Goal: Navigation & Orientation: Find specific page/section

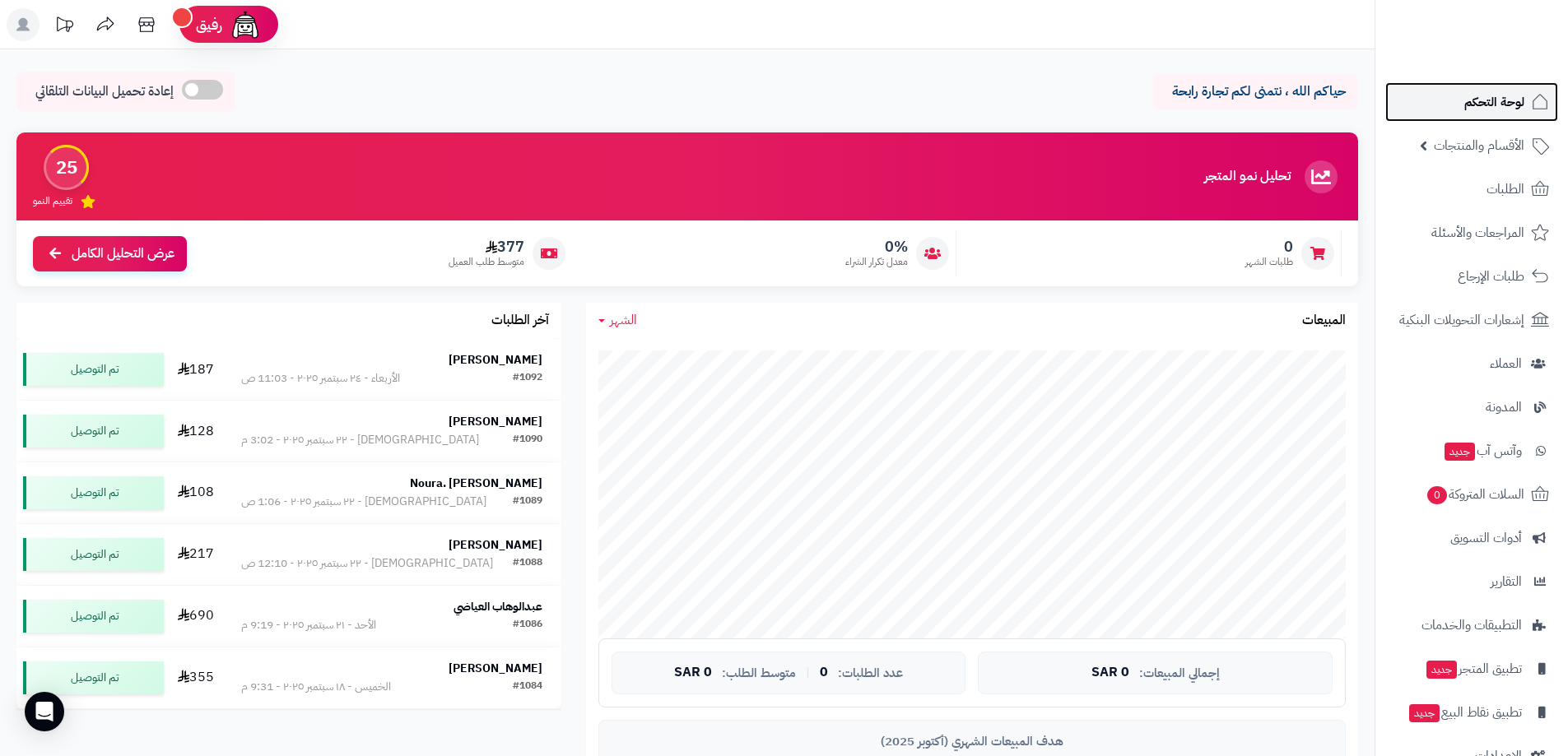
click at [1490, 101] on span "لوحة التحكم" at bounding box center [1493, 102] width 60 height 23
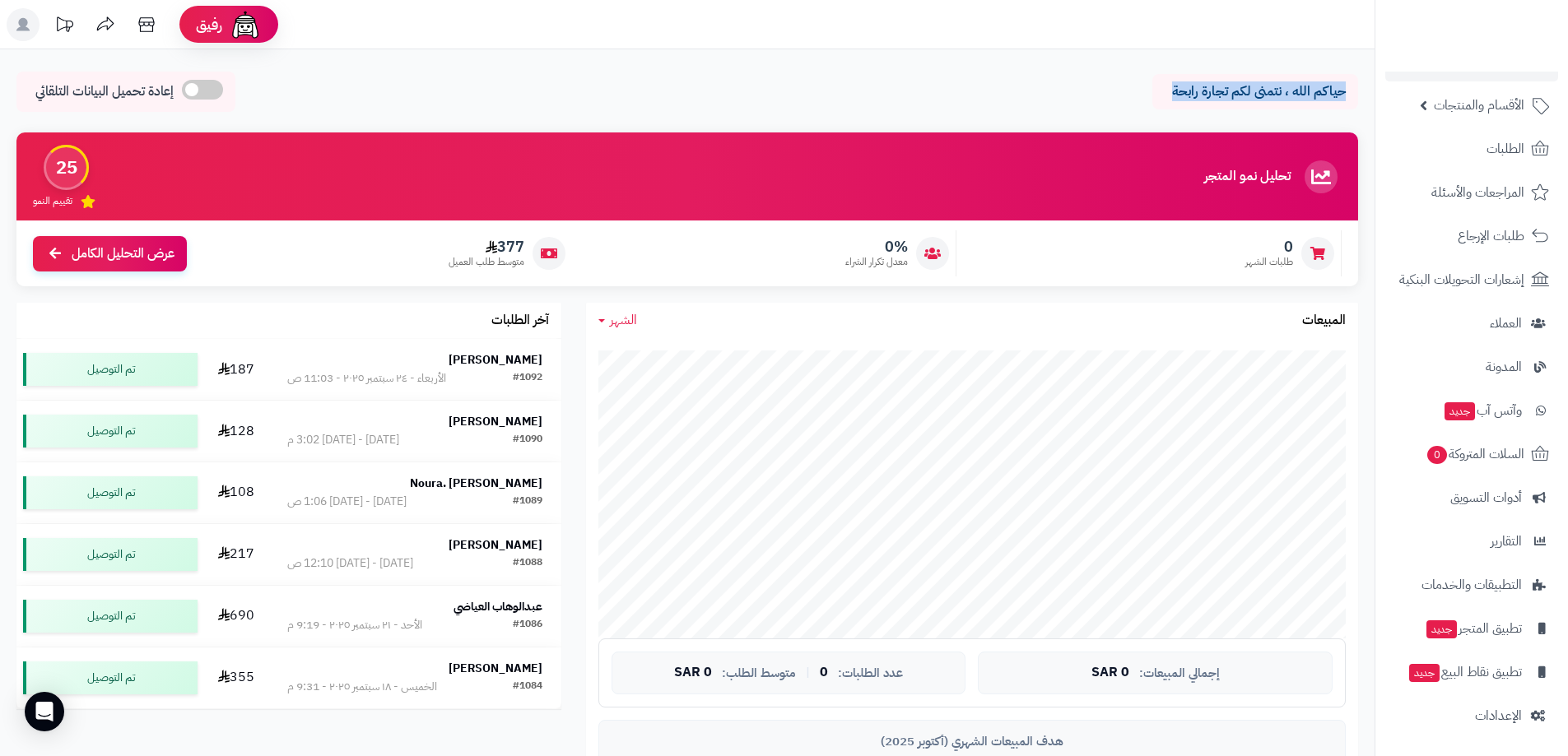
drag, startPoint x: 1120, startPoint y: 77, endPoint x: 1368, endPoint y: 96, distance: 248.7
click at [1368, 96] on div "حياكم الله ، نتمنى لكم تجارة رابحة إعادة تحميل البيانات التلقائي الرئيسية لوحة …" at bounding box center [687, 96] width 1375 height 48
click at [1291, 92] on p "حياكم الله ، نتمنى لكم تجارة رابحة" at bounding box center [1254, 91] width 181 height 19
drag, startPoint x: 1281, startPoint y: 92, endPoint x: 1120, endPoint y: 93, distance: 161.0
click at [1120, 93] on div "حياكم الله ، نتمنى لكم تجارة رابحة إعادة تحميل البيانات التلقائي" at bounding box center [687, 96] width 1341 height 48
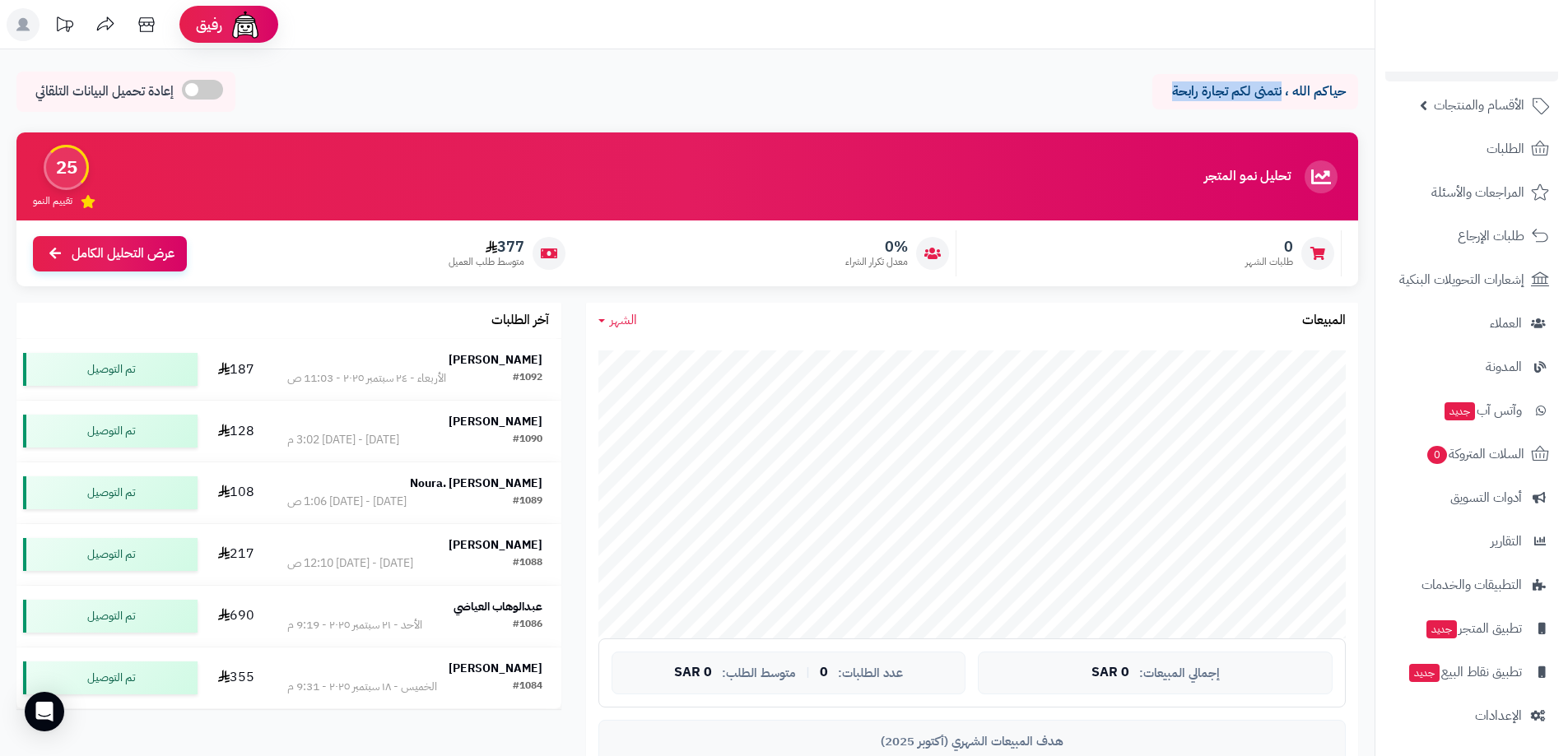
click at [1181, 97] on p "حياكم الله ، نتمنى لكم تجارة رابحة" at bounding box center [1254, 91] width 181 height 19
click at [1169, 91] on p "حياكم الله ، نتمنى لكم تجارة رابحة" at bounding box center [1254, 91] width 181 height 19
drag, startPoint x: 1174, startPoint y: 90, endPoint x: 1284, endPoint y: 110, distance: 111.8
click at [1284, 110] on div "حياكم الله ، نتمنى لكم تجارة رابحة إعادة تحميل البيانات التلقائي" at bounding box center [687, 96] width 1341 height 48
drag, startPoint x: 1294, startPoint y: 97, endPoint x: 1351, endPoint y: 95, distance: 57.0
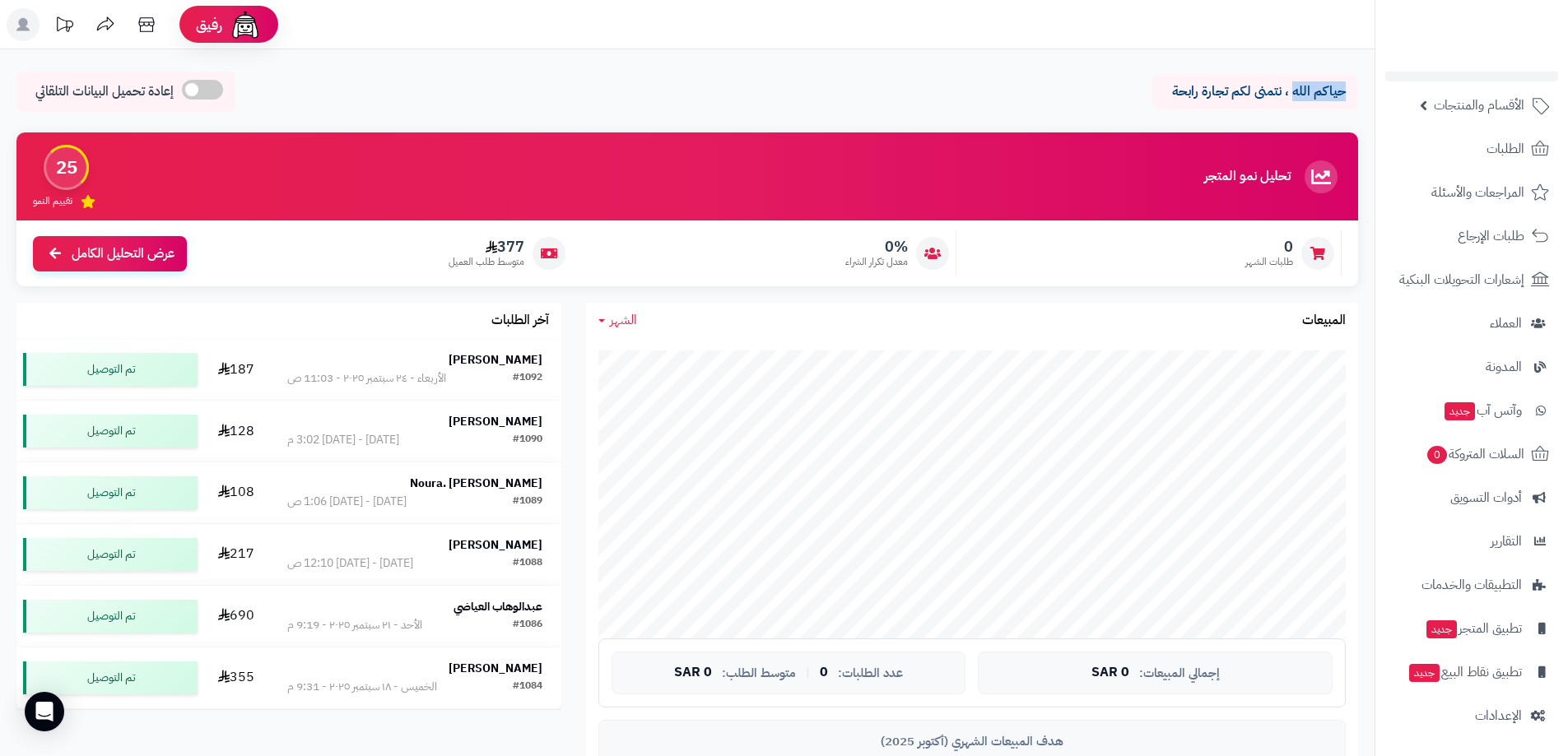
click at [1351, 95] on div "حياكم الله ، نتمنى لكم تجارة رابحة" at bounding box center [1254, 92] width 205 height 36
click at [1341, 94] on p "حياكم الله ، نتمنى لكم تجارة رابحة" at bounding box center [1254, 91] width 181 height 19
drag, startPoint x: 1282, startPoint y: 90, endPoint x: 1125, endPoint y: 93, distance: 157.0
click at [1125, 93] on div "حياكم الله ، نتمنى لكم تجارة رابحة إعادة تحميل البيانات التلقائي" at bounding box center [687, 96] width 1341 height 48
click at [1232, 85] on p "حياكم الله ، نتمنى لكم تجارة رابحة" at bounding box center [1254, 91] width 181 height 19
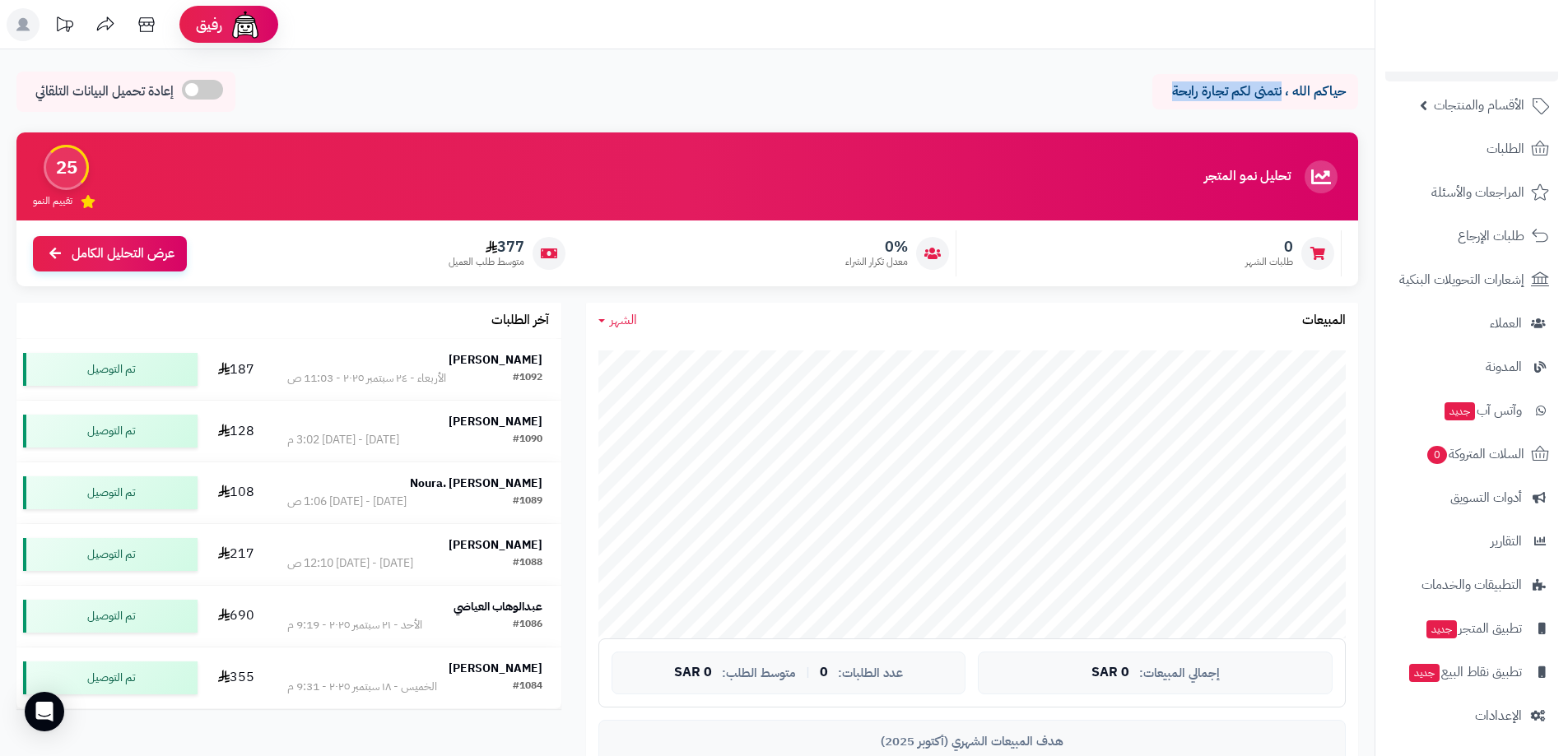
drag, startPoint x: 1173, startPoint y: 92, endPoint x: 1282, endPoint y: 88, distance: 109.1
click at [1282, 88] on p "حياكم الله ، نتمنى لكم تجارة رابحة" at bounding box center [1254, 91] width 181 height 19
drag, startPoint x: 1295, startPoint y: 94, endPoint x: 1344, endPoint y: 94, distance: 49.0
click at [1344, 94] on p "حياكم الله ، نتمنى لكم تجارة رابحة" at bounding box center [1254, 91] width 181 height 19
drag, startPoint x: 1280, startPoint y: 92, endPoint x: 1172, endPoint y: 96, distance: 108.1
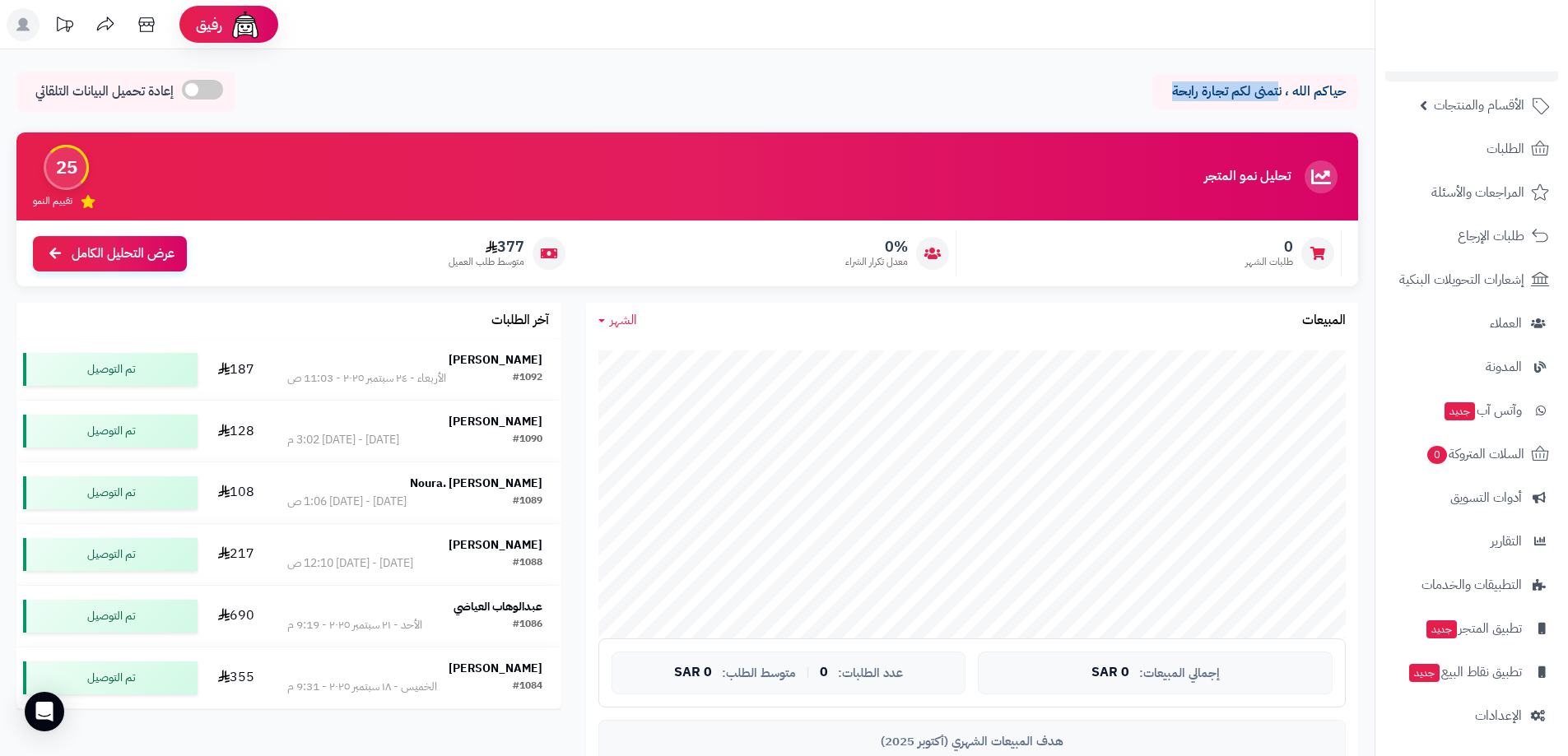
click at [1172, 96] on p "حياكم الله ، نتمنى لكم تجارة رابحة" at bounding box center [1254, 91] width 181 height 19
click at [1183, 97] on p "حياكم الله ، نتمنى لكم تجارة رابحة" at bounding box center [1254, 91] width 181 height 19
click at [1293, 84] on p "حياكم الله ، نتمنى لكم تجارة رابحة" at bounding box center [1254, 91] width 181 height 19
drag, startPoint x: 1282, startPoint y: 92, endPoint x: 1167, endPoint y: 94, distance: 115.0
click at [1167, 94] on p "حياكم الله ، نتمنى لكم تجارة رابحة" at bounding box center [1254, 91] width 181 height 19
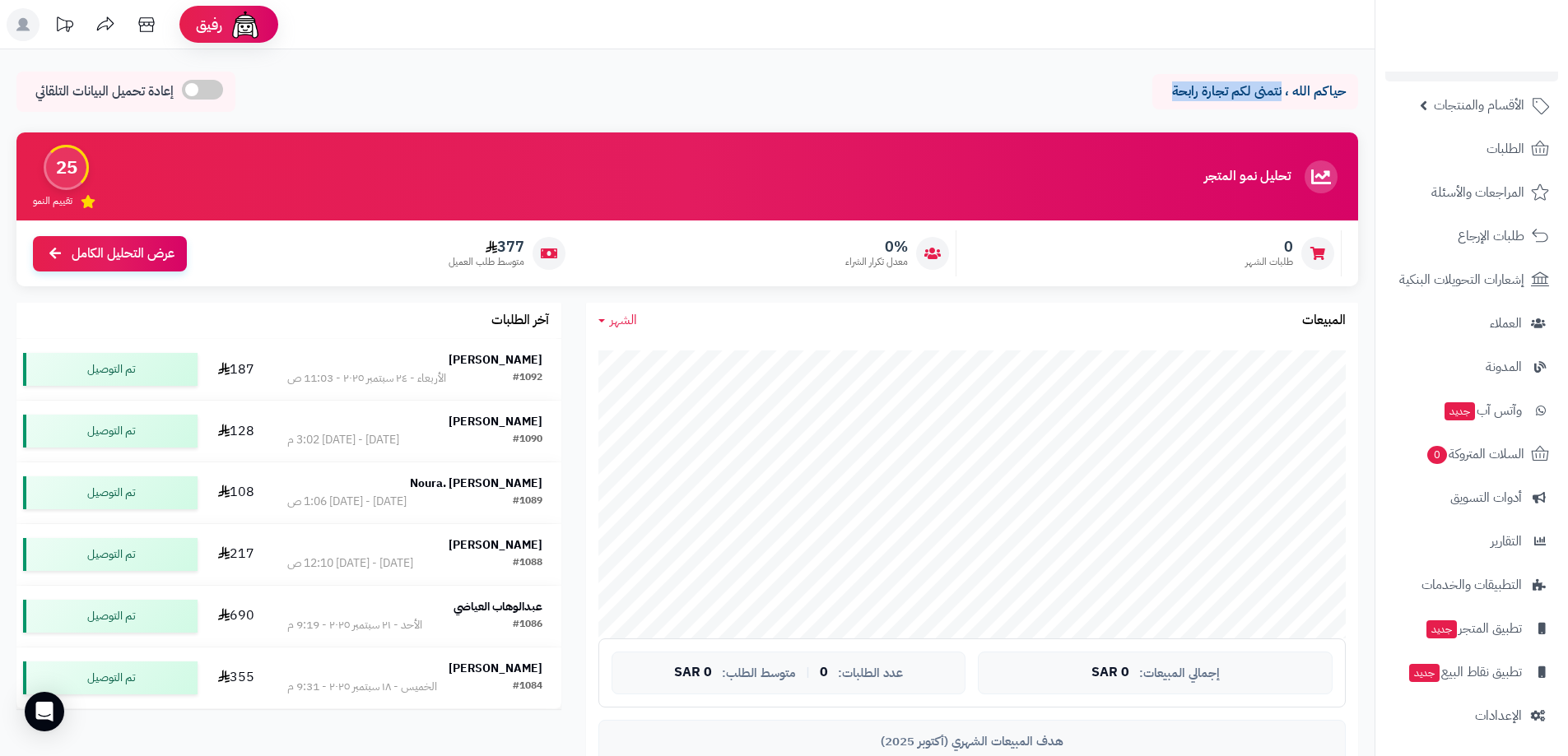
click at [1179, 97] on p "حياكم الله ، نتمنى لكم تجارة رابحة" at bounding box center [1254, 91] width 181 height 19
drag, startPoint x: 1175, startPoint y: 92, endPoint x: 1282, endPoint y: 95, distance: 107.0
click at [1282, 95] on p "حياكم الله ، نتمنى لكم تجارة رابحة" at bounding box center [1254, 91] width 181 height 19
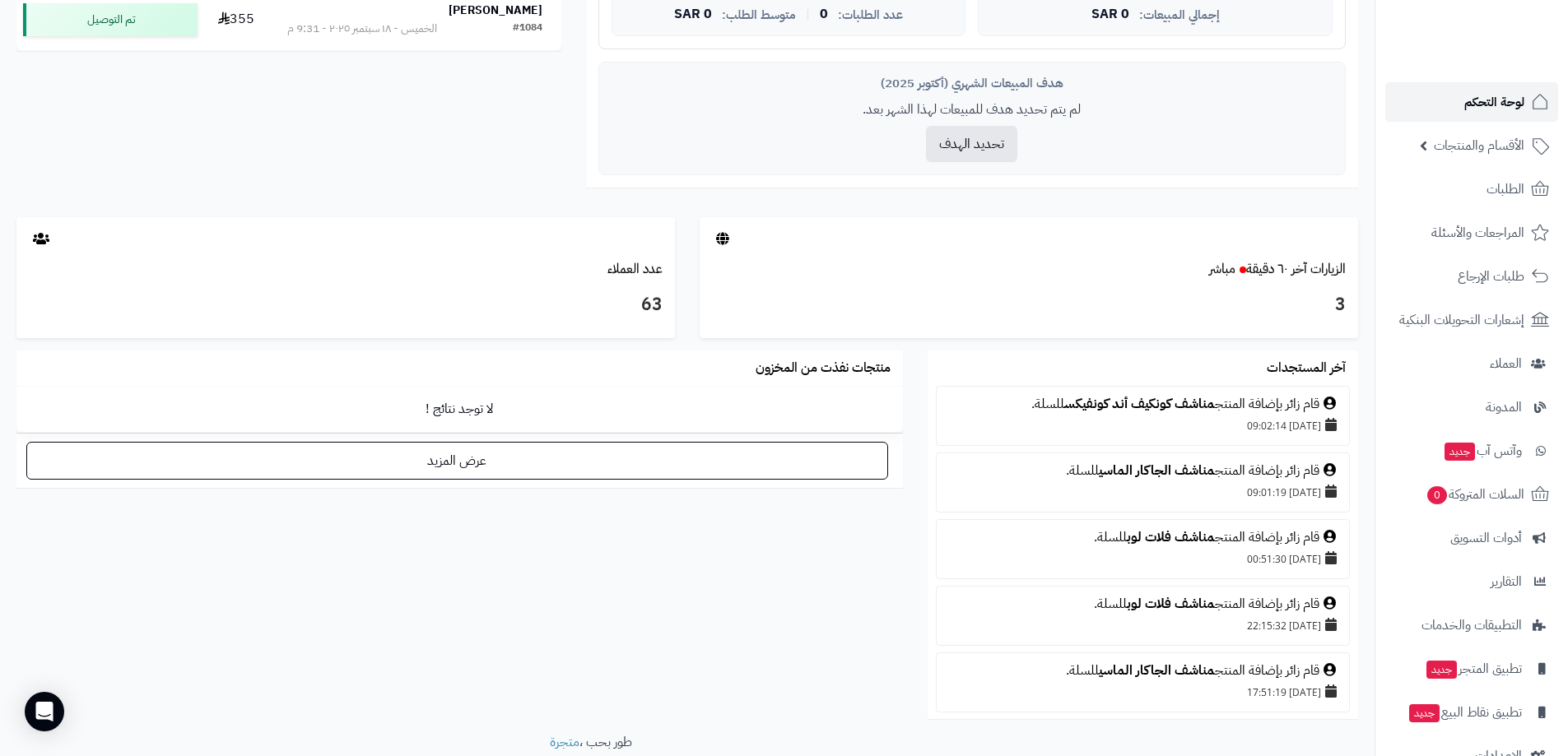
click at [1504, 106] on span "لوحة التحكم" at bounding box center [1493, 102] width 60 height 23
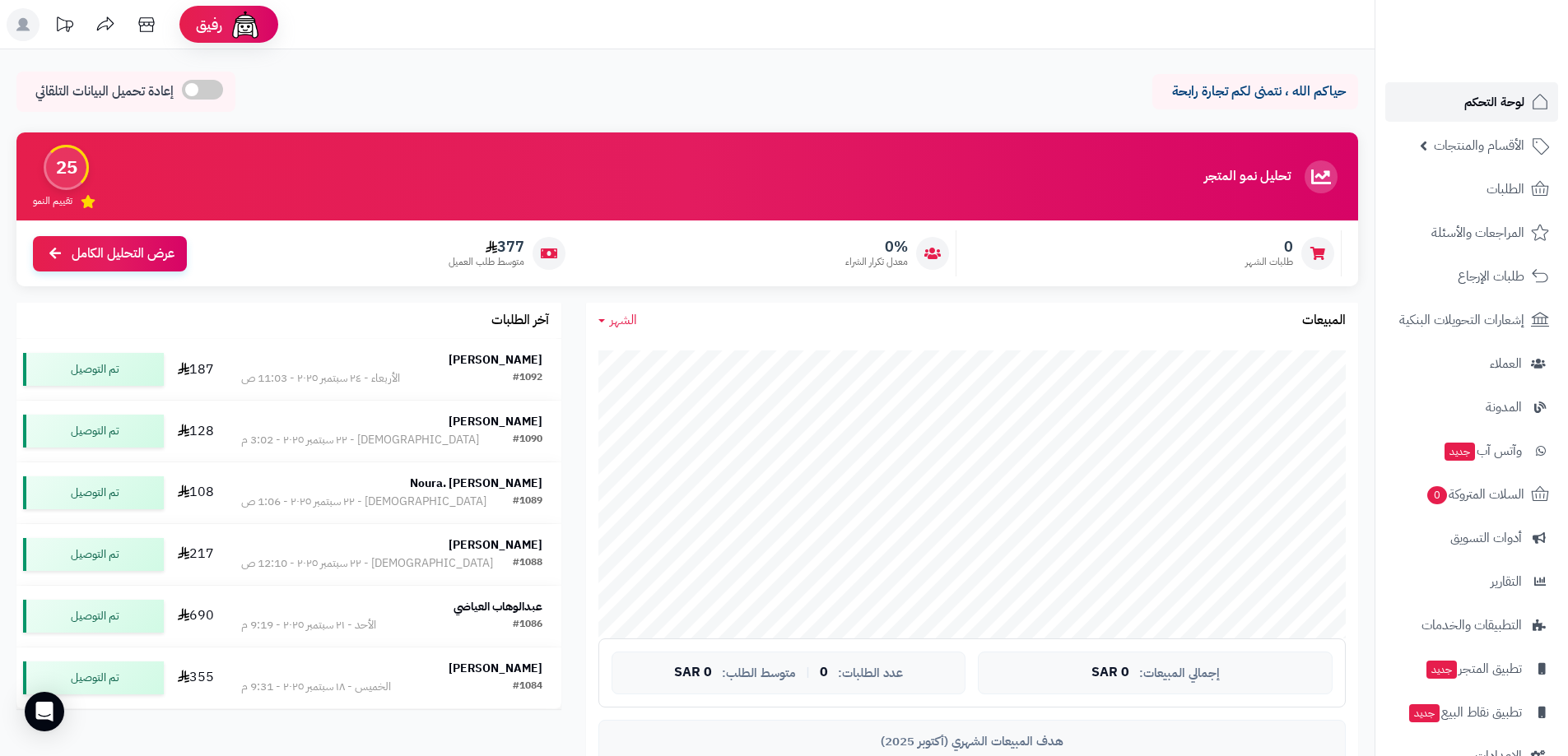
click at [1468, 103] on span "لوحة التحكم" at bounding box center [1493, 102] width 60 height 23
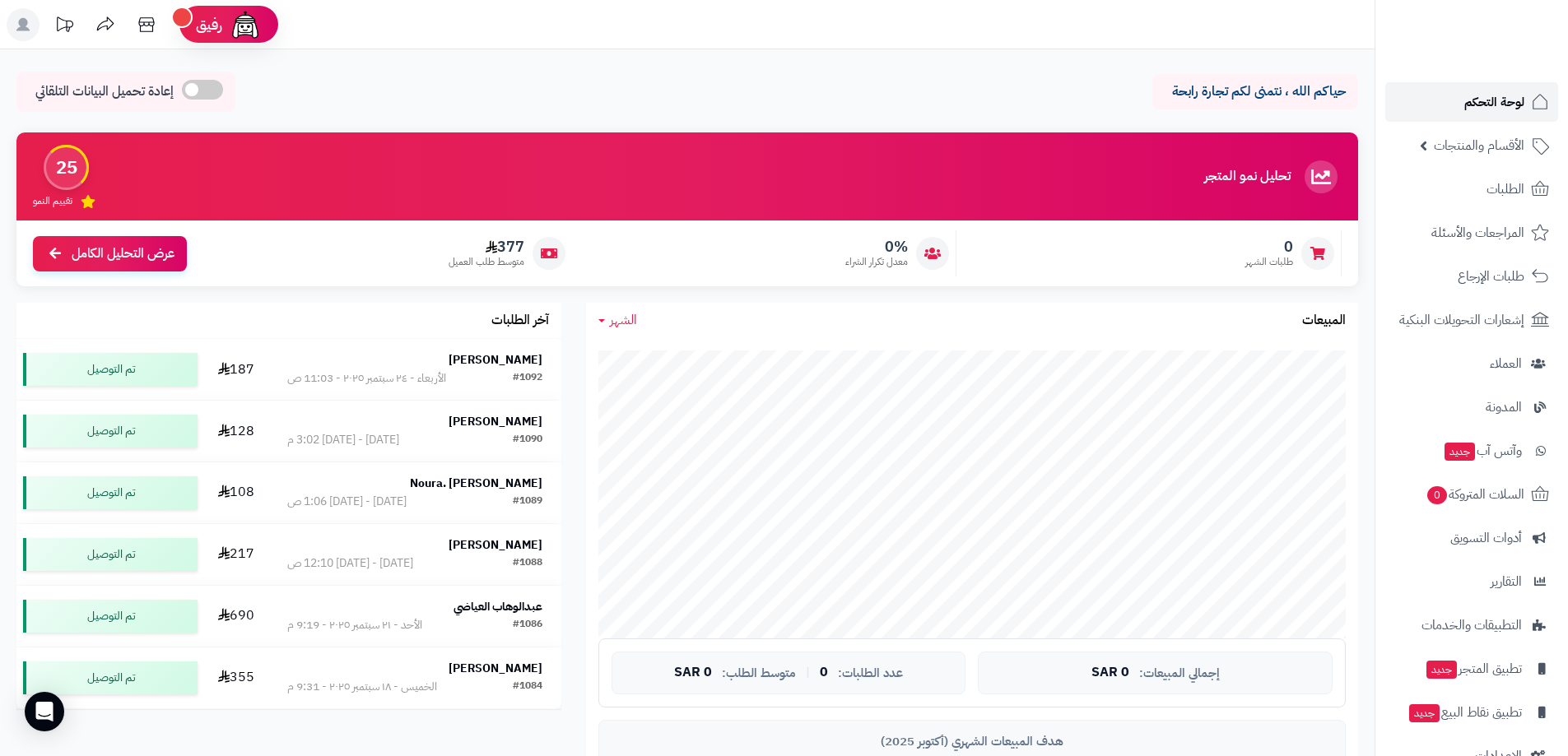
click at [1493, 98] on span "لوحة التحكم" at bounding box center [1493, 102] width 60 height 23
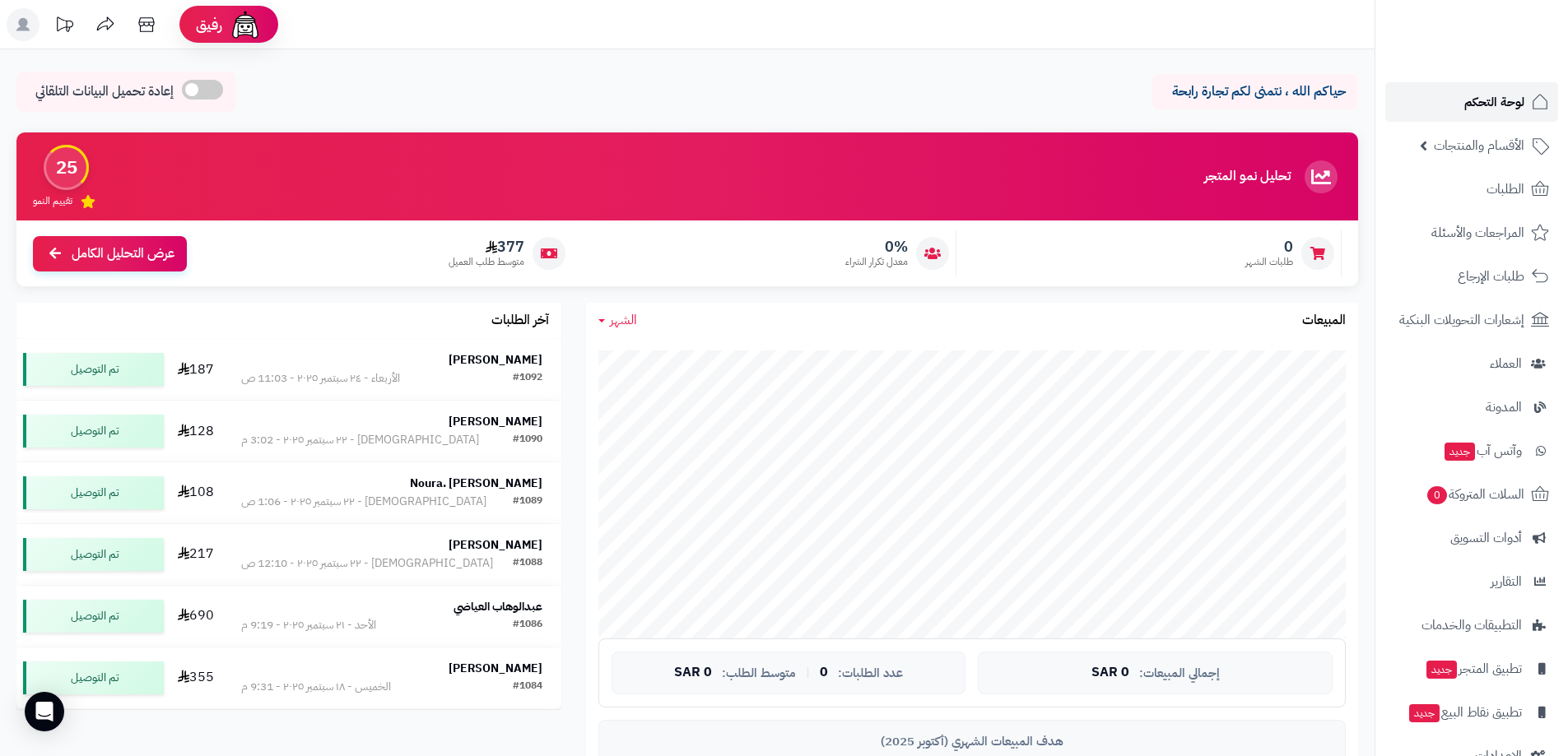
click at [1509, 101] on span "لوحة التحكم" at bounding box center [1493, 102] width 60 height 23
